Goal: Task Accomplishment & Management: Use online tool/utility

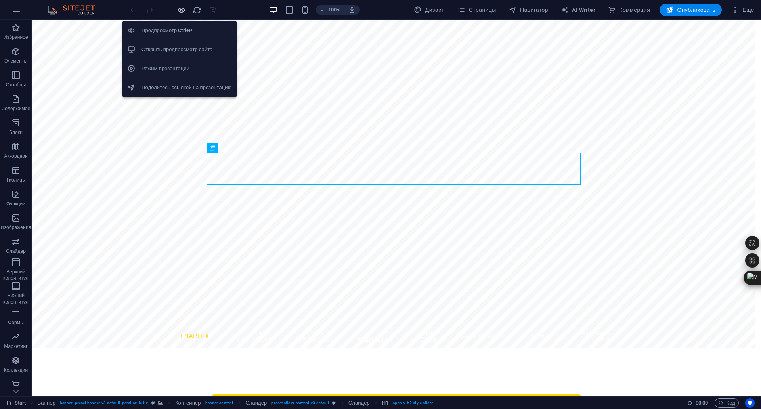
click at [177, 9] on icon "button" at bounding box center [181, 10] width 9 height 9
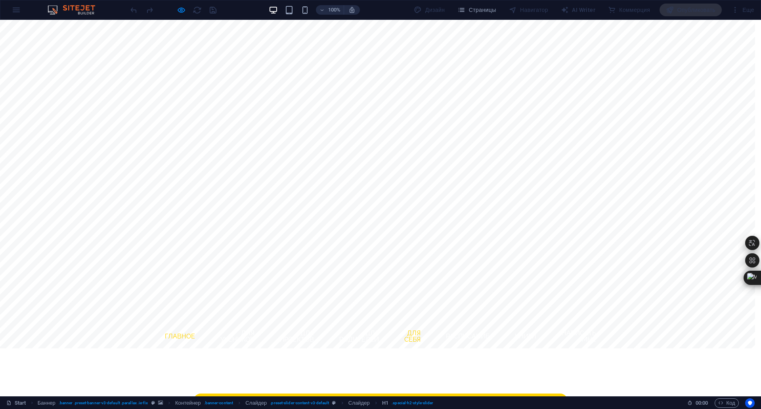
click at [427, 324] on link "для себя" at bounding box center [412, 336] width 29 height 25
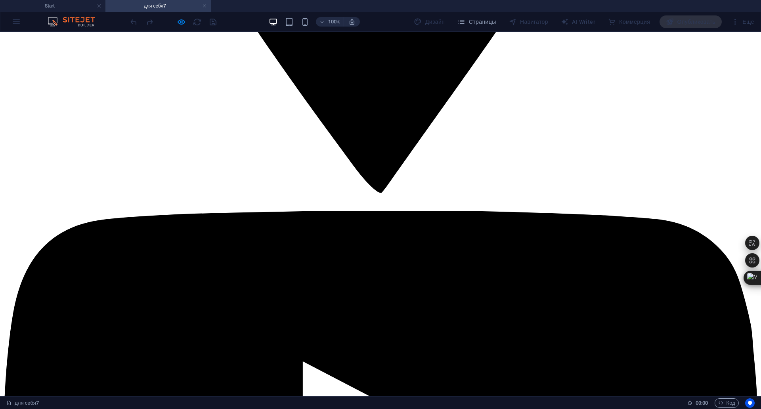
scroll to position [2417, 0]
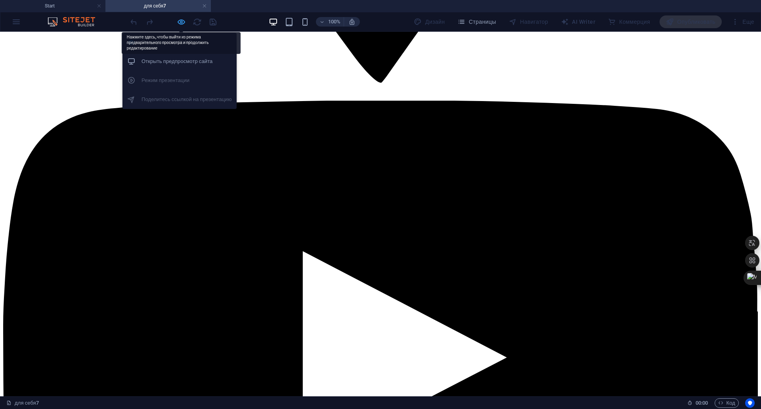
click at [181, 22] on icon "button" at bounding box center [181, 21] width 9 height 9
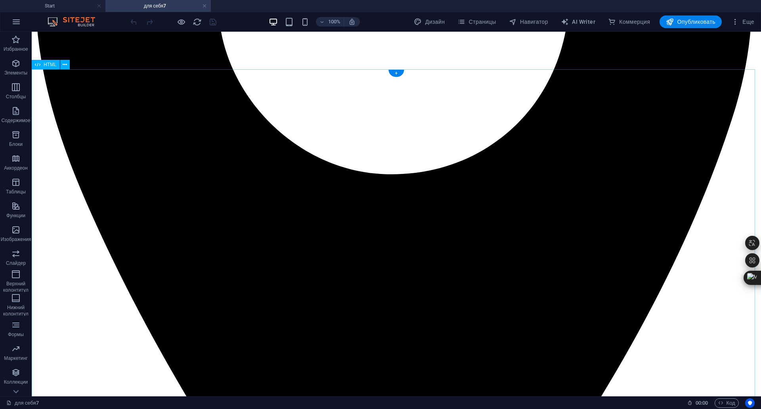
scroll to position [1718, 0]
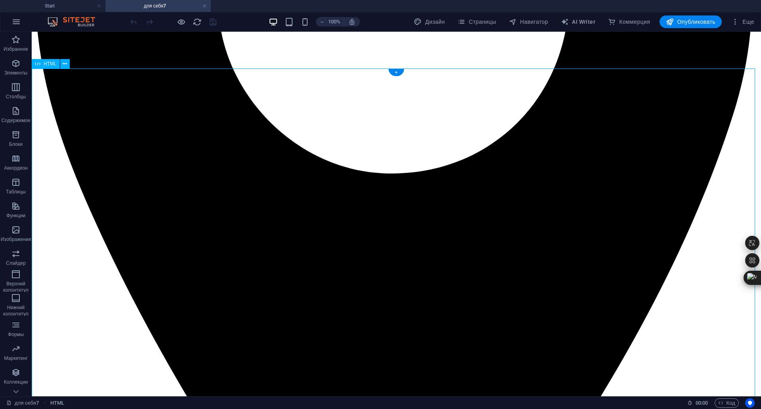
drag, startPoint x: 324, startPoint y: 82, endPoint x: 352, endPoint y: 113, distance: 42.4
drag, startPoint x: 293, startPoint y: 135, endPoint x: 311, endPoint y: 153, distance: 25.5
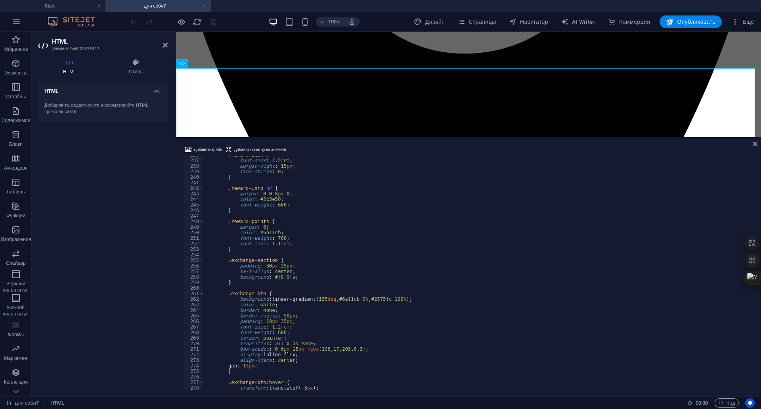
scroll to position [1427, 0]
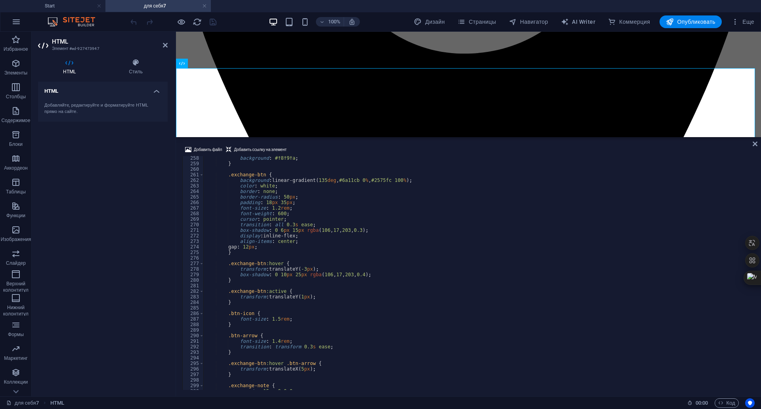
click at [168, 47] on aside "HTML Элемент #ed-927473947 HTML Стиль HTML Добавляйте, редактируйте и форматиру…" at bounding box center [104, 214] width 144 height 365
click at [167, 46] on icon at bounding box center [165, 45] width 5 height 6
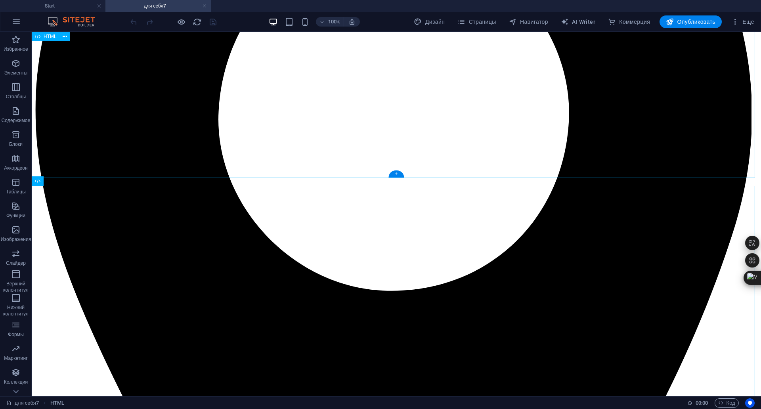
scroll to position [1599, 0]
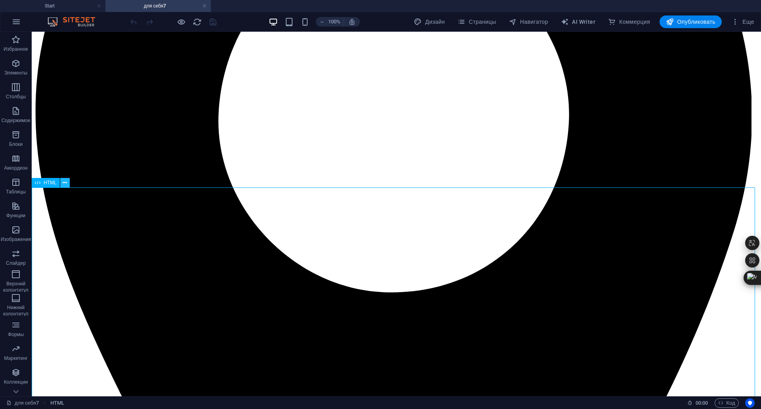
click at [63, 183] on icon at bounding box center [65, 183] width 4 height 8
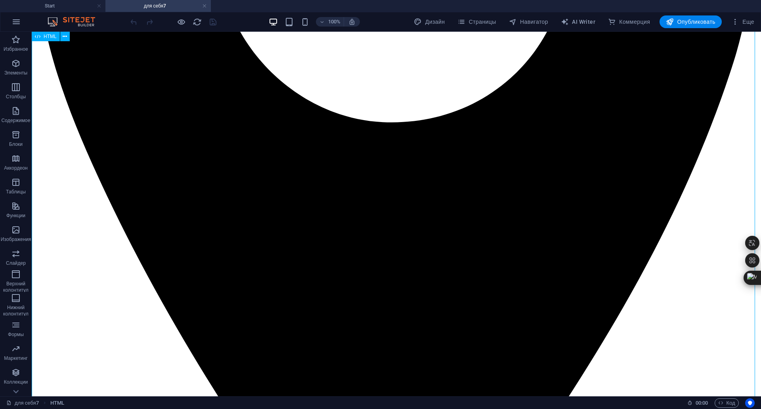
scroll to position [1758, 0]
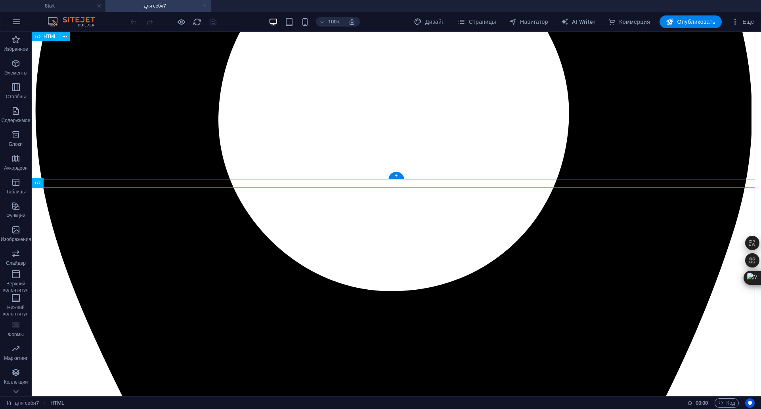
scroll to position [1599, 0]
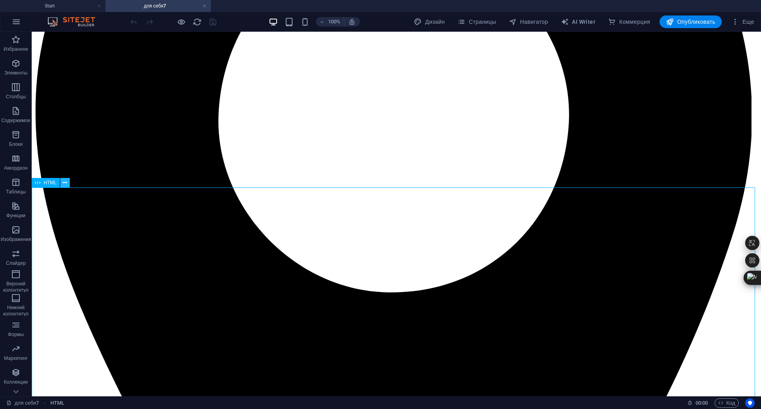
click at [64, 185] on icon at bounding box center [65, 183] width 4 height 8
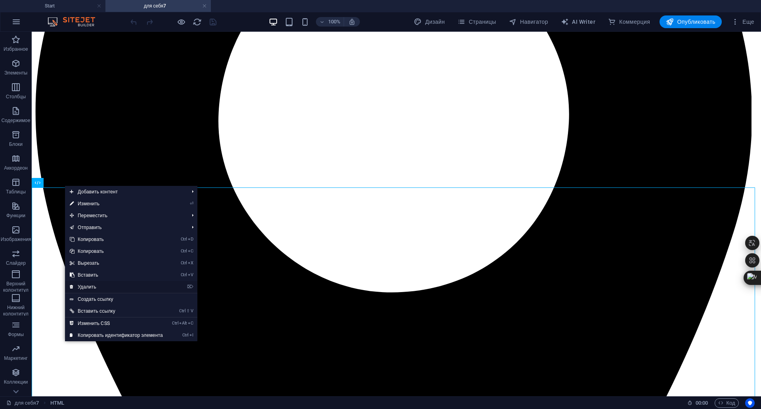
click at [119, 284] on link "⌦ Удалить" at bounding box center [116, 287] width 103 height 12
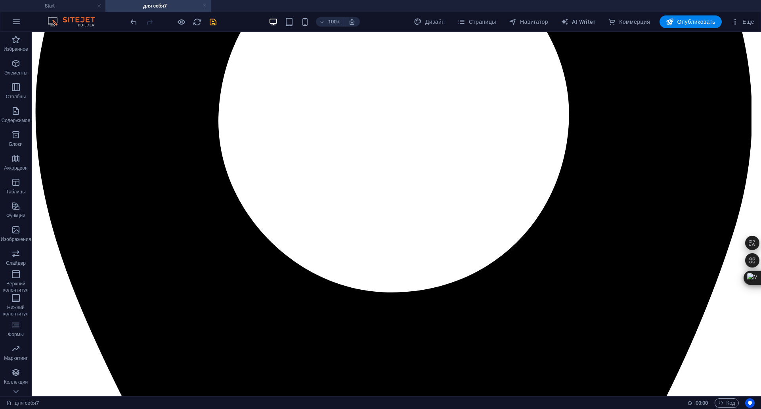
click at [216, 21] on icon "save" at bounding box center [212, 21] width 9 height 9
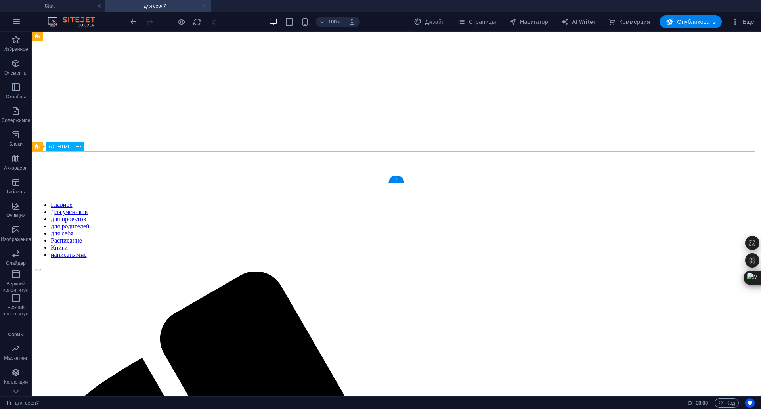
scroll to position [133, 0]
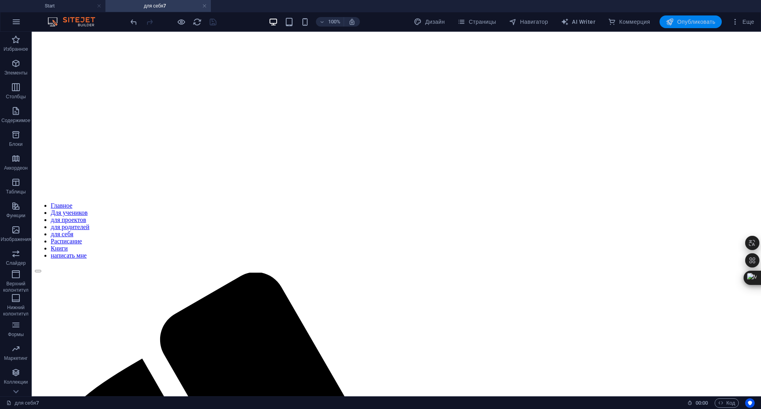
click at [693, 16] on button "Опубликовать" at bounding box center [690, 21] width 62 height 13
